Goal: Task Accomplishment & Management: Use online tool/utility

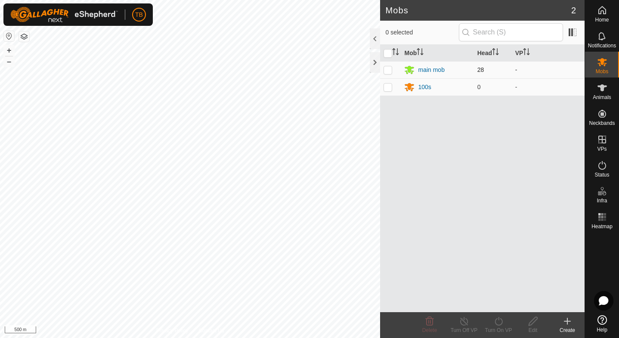
click at [389, 71] on p-checkbox at bounding box center [388, 69] width 9 height 7
checkbox input "true"
click at [500, 321] on icon at bounding box center [498, 321] width 11 height 10
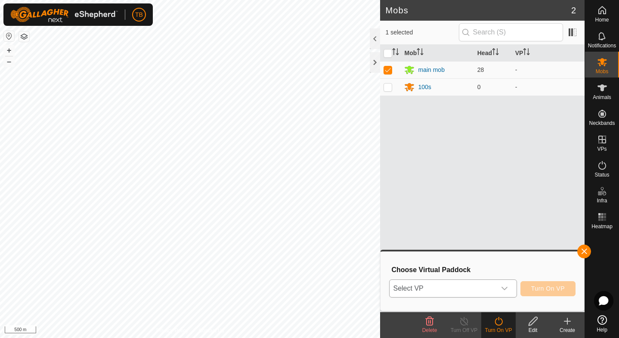
click at [505, 288] on icon "dropdown trigger" at bounding box center [504, 288] width 7 height 7
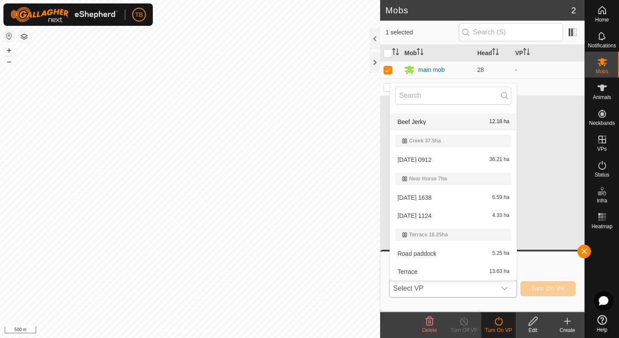
scroll to position [181, 0]
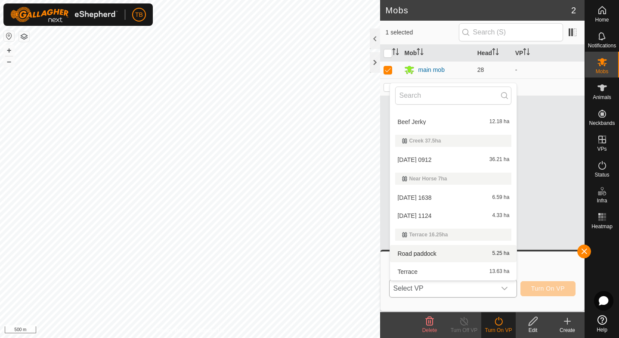
click at [435, 255] on li "Road paddock 5.25 ha" at bounding box center [453, 253] width 127 height 17
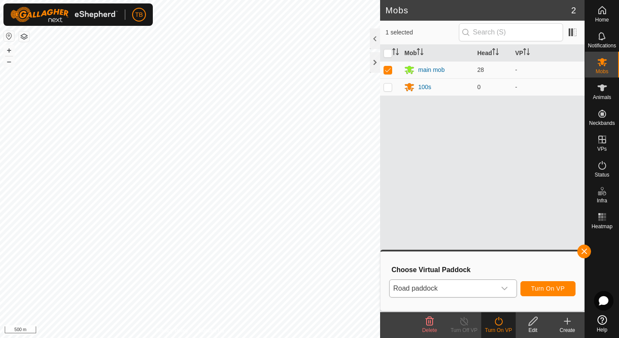
click at [542, 287] on span "Turn On VP" at bounding box center [548, 288] width 34 height 7
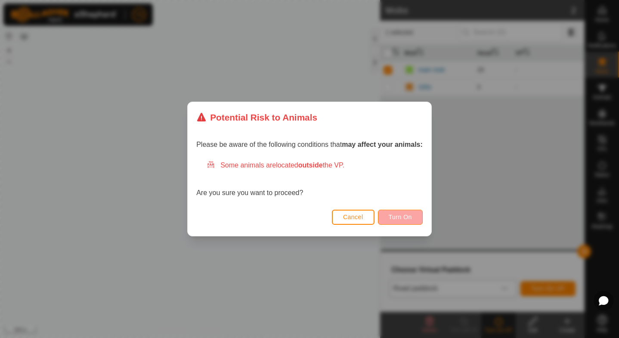
click at [406, 219] on span "Turn On" at bounding box center [400, 217] width 23 height 7
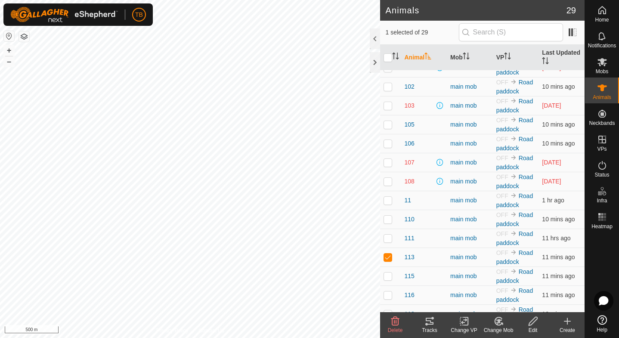
scroll to position [41, 0]
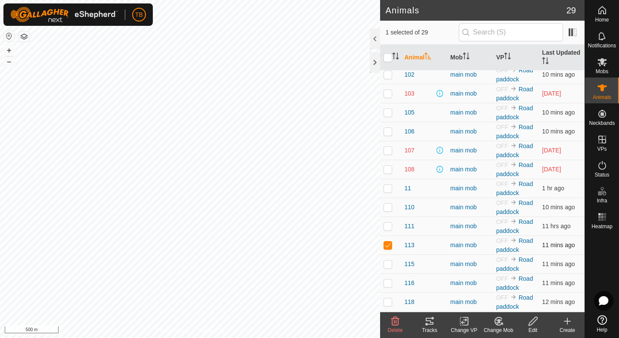
click at [387, 245] on p-checkbox at bounding box center [388, 245] width 9 height 7
checkbox input "false"
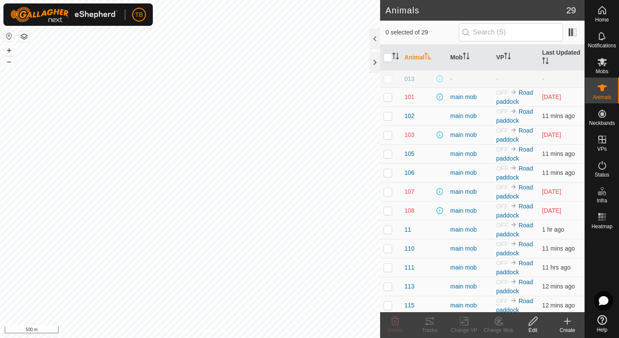
scroll to position [0, 0]
